Goal: Communication & Community: Answer question/provide support

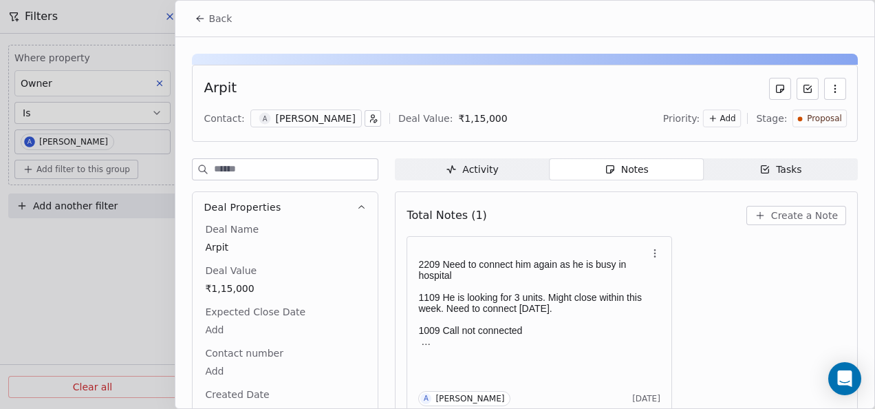
scroll to position [2725, 0]
click at [167, 17] on div at bounding box center [437, 204] width 875 height 409
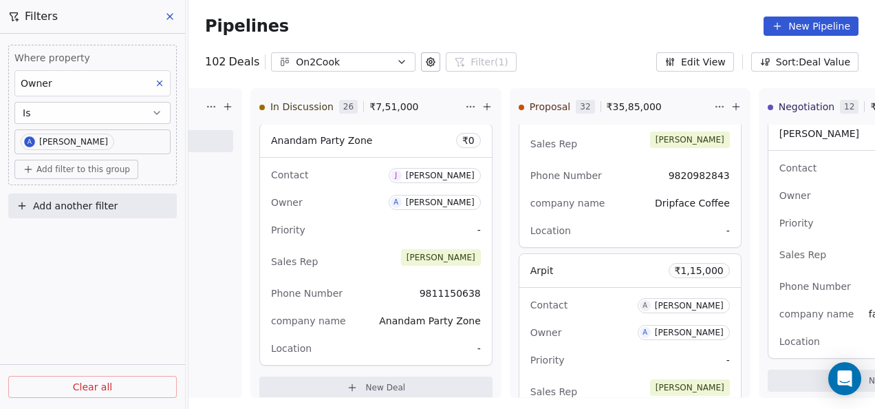
click at [173, 21] on icon at bounding box center [169, 16] width 11 height 11
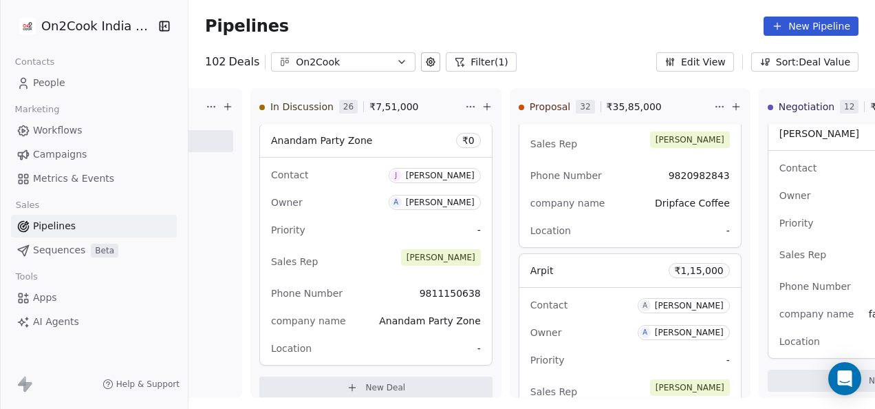
click at [83, 80] on link "People" at bounding box center [94, 83] width 166 height 23
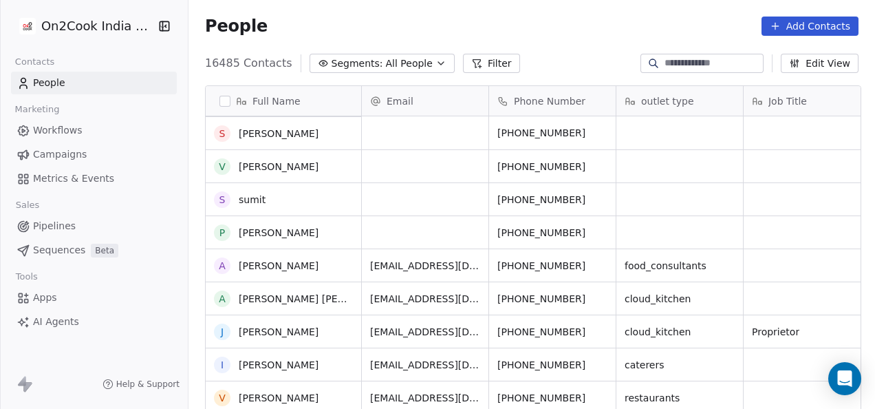
scroll to position [528, 0]
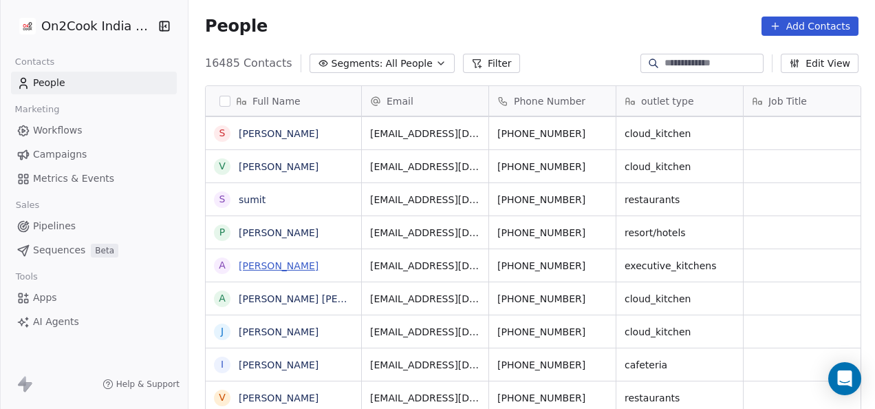
click at [280, 266] on link "[PERSON_NAME]" at bounding box center [279, 265] width 80 height 11
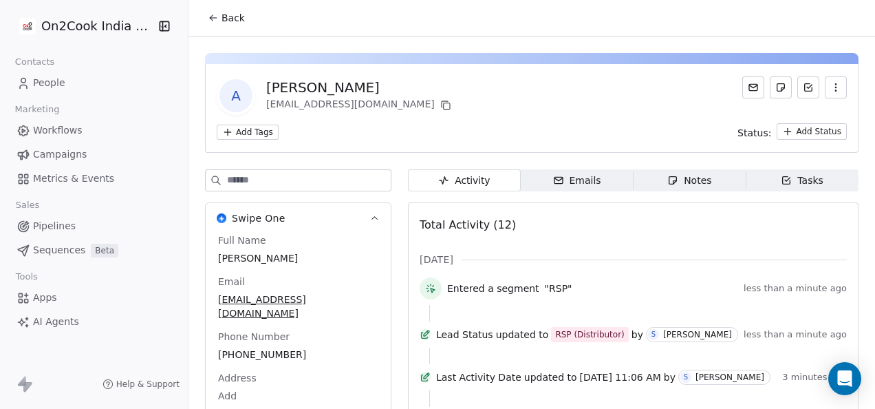
click at [707, 184] on span "Notes Notes" at bounding box center [689, 180] width 113 height 22
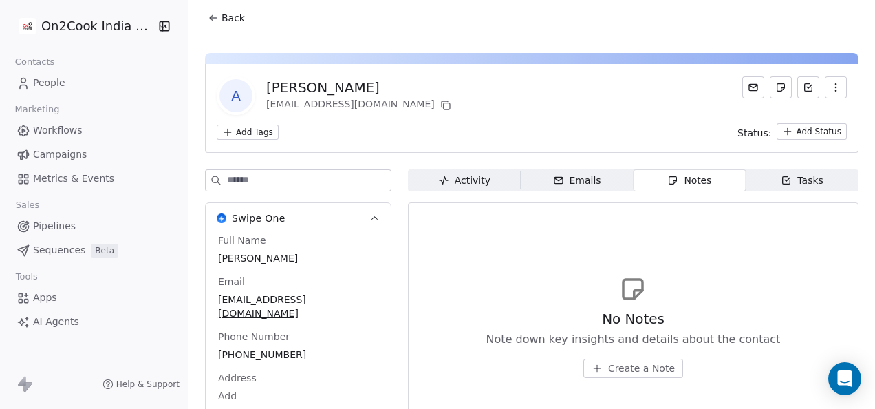
click at [593, 370] on icon "button" at bounding box center [597, 368] width 11 height 11
